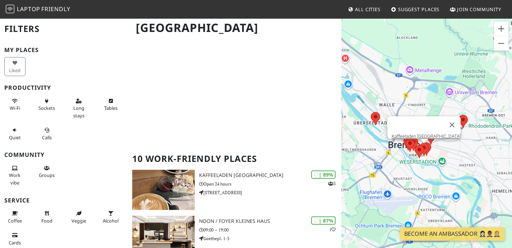
scroll to position [123, 0]
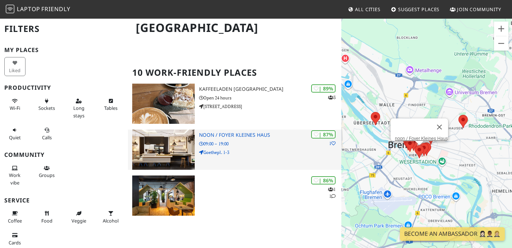
click at [249, 138] on h3 "noon / Foyer Kleines Haus" at bounding box center [270, 135] width 142 height 6
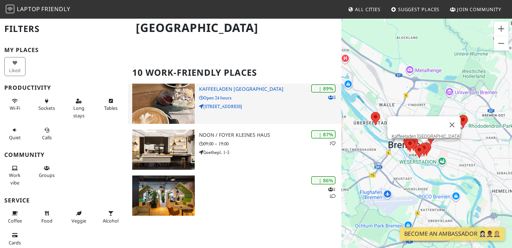
click at [244, 92] on h3 "Kaffeeladen [GEOGRAPHIC_DATA]" at bounding box center [270, 89] width 142 height 6
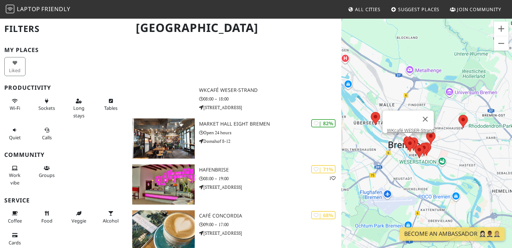
scroll to position [334, 0]
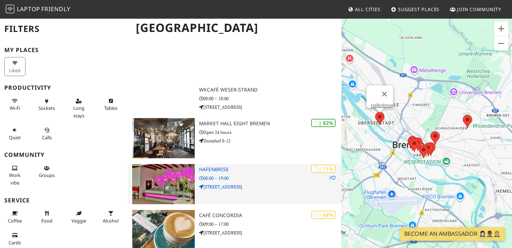
click at [221, 177] on div "| 71% 1 Hafenbrise 08:00 – 19:00 Konsul-Smidt-Straße 20" at bounding box center [270, 184] width 142 height 40
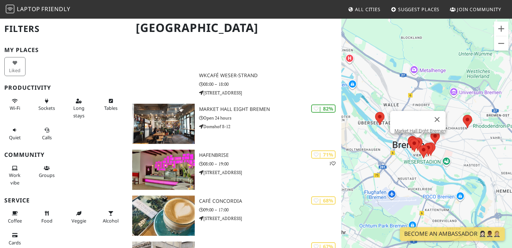
scroll to position [349, 0]
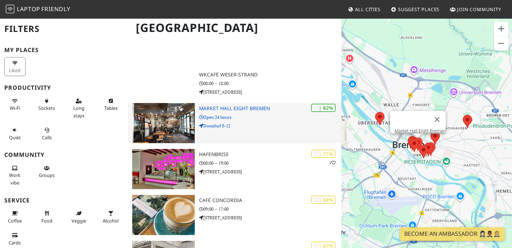
click at [247, 112] on h3 "Market Hall Eight Bremen" at bounding box center [270, 109] width 142 height 6
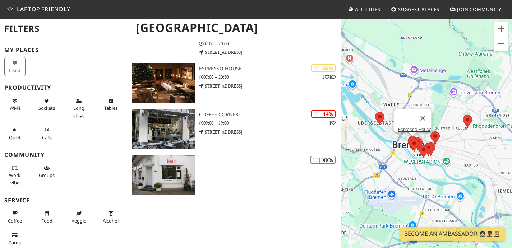
scroll to position [673, 0]
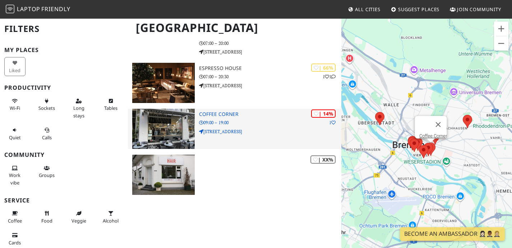
click at [229, 117] on h3 "Coffee Corner" at bounding box center [270, 114] width 142 height 6
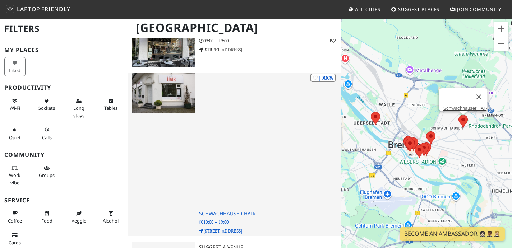
scroll to position [799, 0]
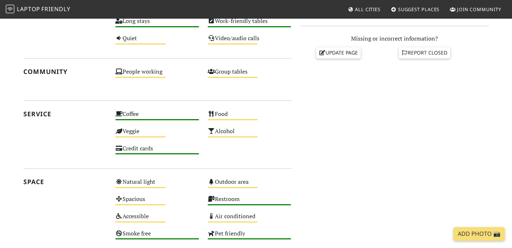
scroll to position [30, 0]
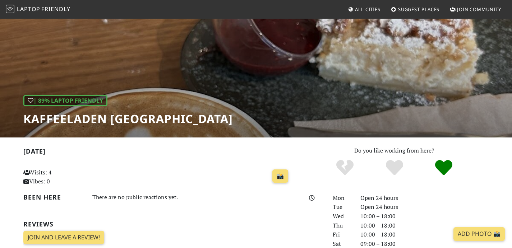
click at [293, 77] on div "| 89% Laptop Friendly Kaffeeladen [GEOGRAPHIC_DATA]" at bounding box center [256, 63] width 512 height 150
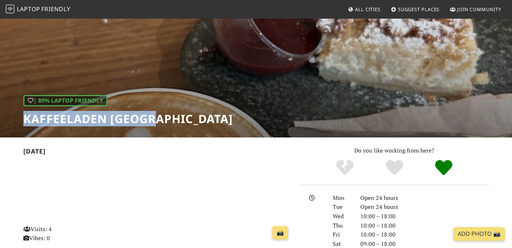
drag, startPoint x: 25, startPoint y: 121, endPoint x: 180, endPoint y: 121, distance: 155.6
click at [180, 121] on div "| 89% Laptop Friendly Kaffeeladen [GEOGRAPHIC_DATA]" at bounding box center [256, 63] width 512 height 150
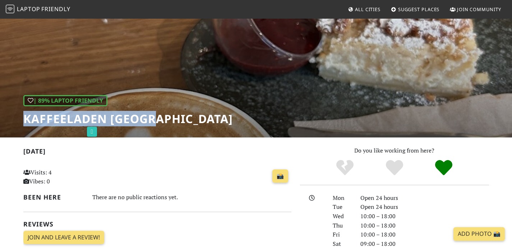
copy h1 "Kaffeeladen [GEOGRAPHIC_DATA]"
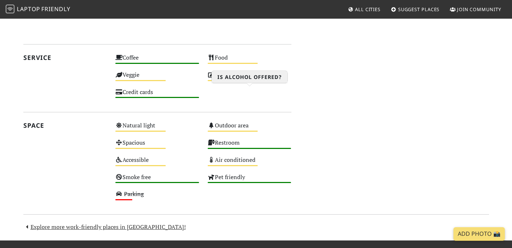
scroll to position [627, 0]
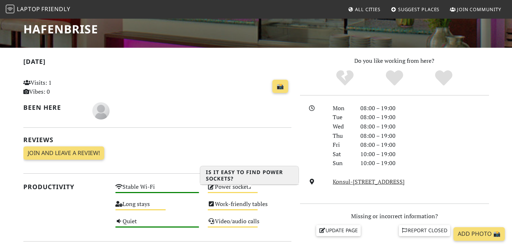
scroll to position [120, 0]
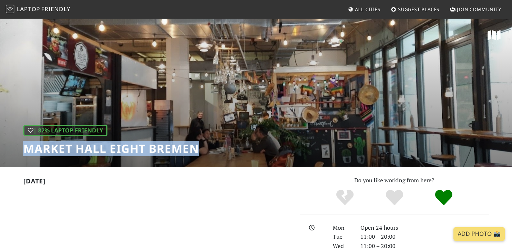
drag, startPoint x: 199, startPoint y: 150, endPoint x: 0, endPoint y: 150, distance: 198.4
click at [0, 150] on div "| 82% Laptop Friendly Market Hall Eight Bremen" at bounding box center [256, 93] width 512 height 150
copy h1 "Market Hall Eight Bremen"
